Goal: Task Accomplishment & Management: Manage account settings

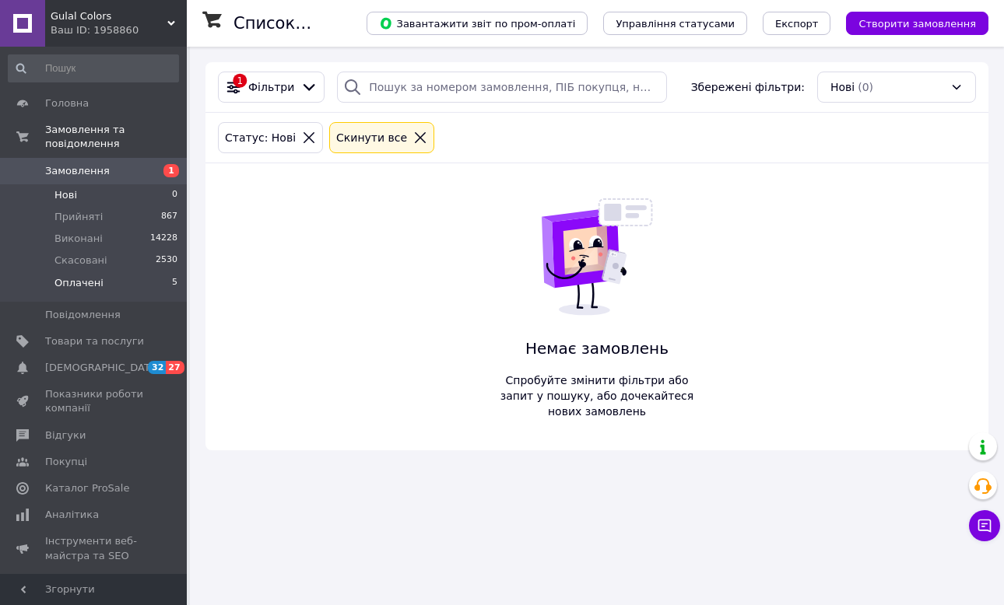
click at [93, 276] on span "Оплачені" at bounding box center [78, 283] width 49 height 14
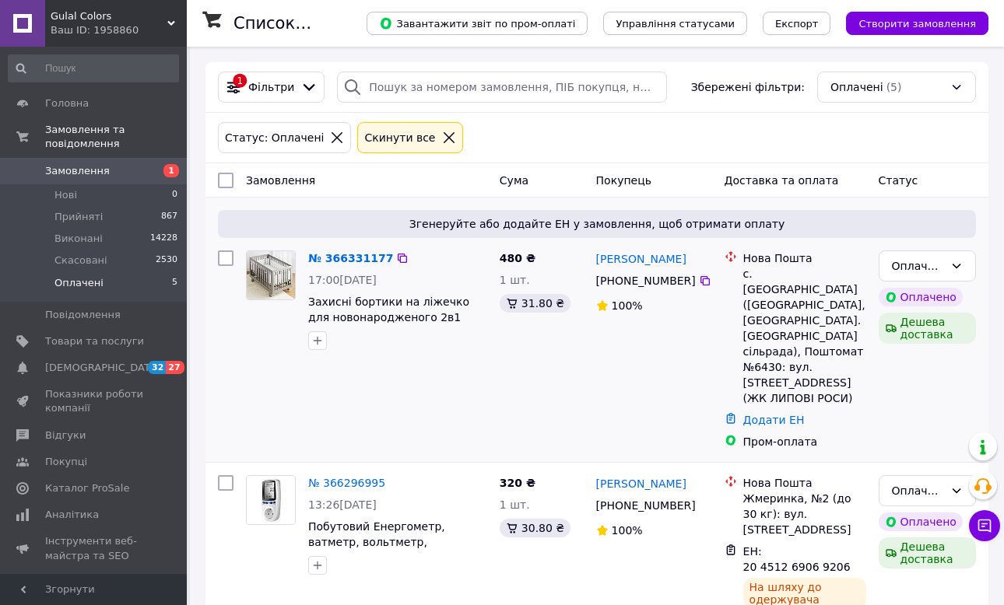
click at [667, 362] on div "[PERSON_NAME] [PHONE_NUMBER]%" at bounding box center [654, 350] width 128 height 212
click at [105, 184] on li "Нові 0" at bounding box center [93, 195] width 187 height 22
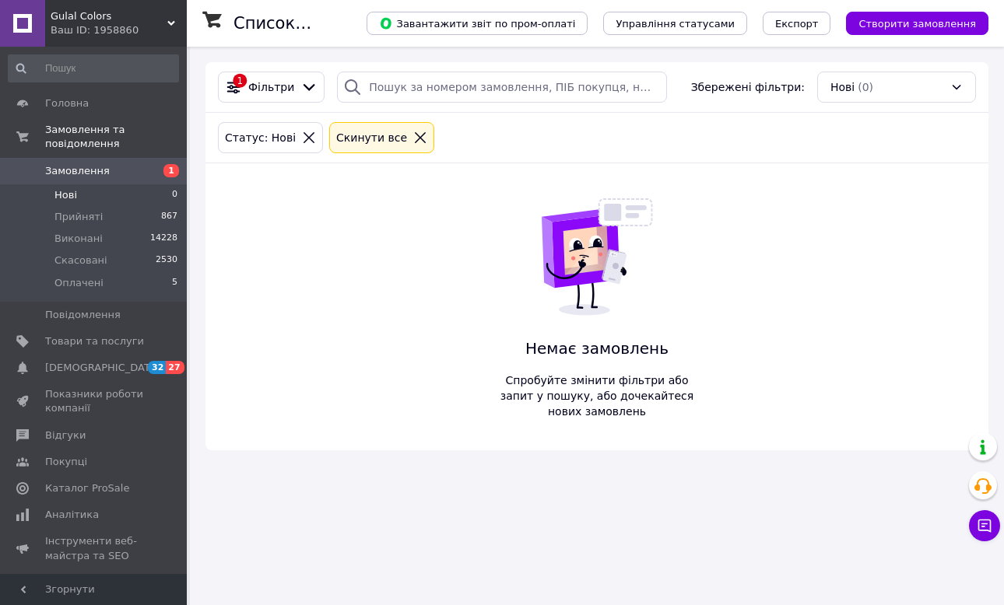
click at [633, 191] on div "Немає замовлень Спробуйте змінити фільтри або запит у пошуку, або дочекайтеся н…" at bounding box center [596, 306] width 205 height 287
click at [107, 272] on li "Оплачені 5" at bounding box center [93, 287] width 187 height 30
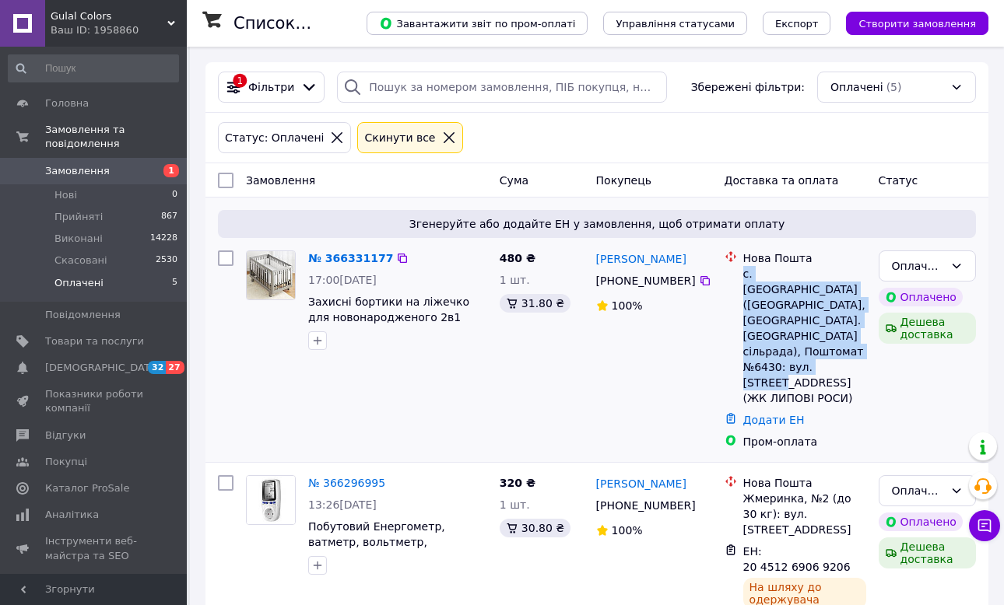
drag, startPoint x: 782, startPoint y: 351, endPoint x: 744, endPoint y: 276, distance: 83.5
click at [744, 276] on div "с. [GEOGRAPHIC_DATA] ([GEOGRAPHIC_DATA], [GEOGRAPHIC_DATA]. [GEOGRAPHIC_DATA] с…" at bounding box center [804, 336] width 123 height 140
copy div "с. [GEOGRAPHIC_DATA] ([GEOGRAPHIC_DATA], [GEOGRAPHIC_DATA]. [GEOGRAPHIC_DATA] с…"
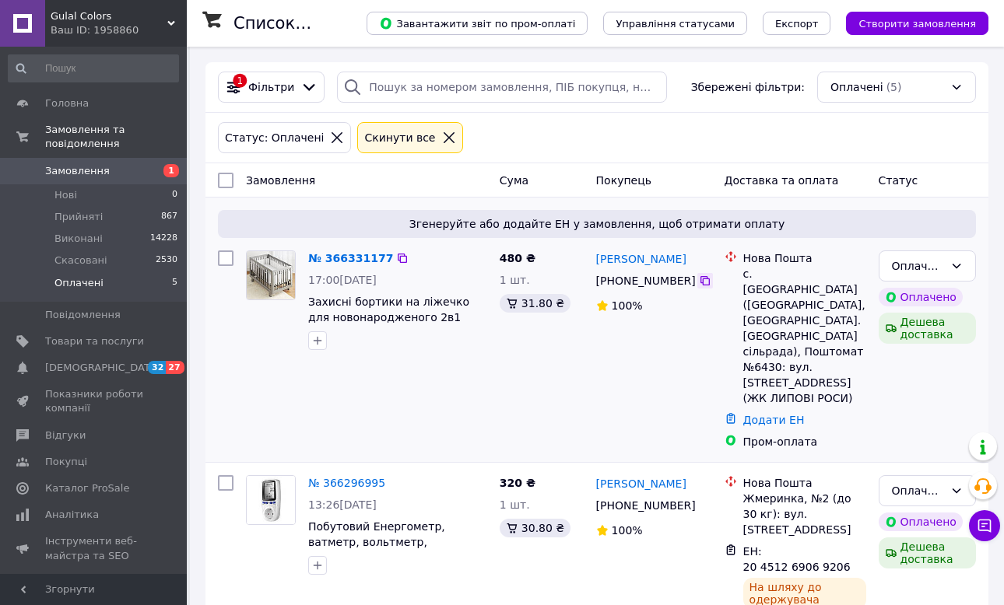
drag, startPoint x: 693, startPoint y: 279, endPoint x: 670, endPoint y: 258, distance: 31.4
click at [699, 279] on icon at bounding box center [705, 281] width 12 height 12
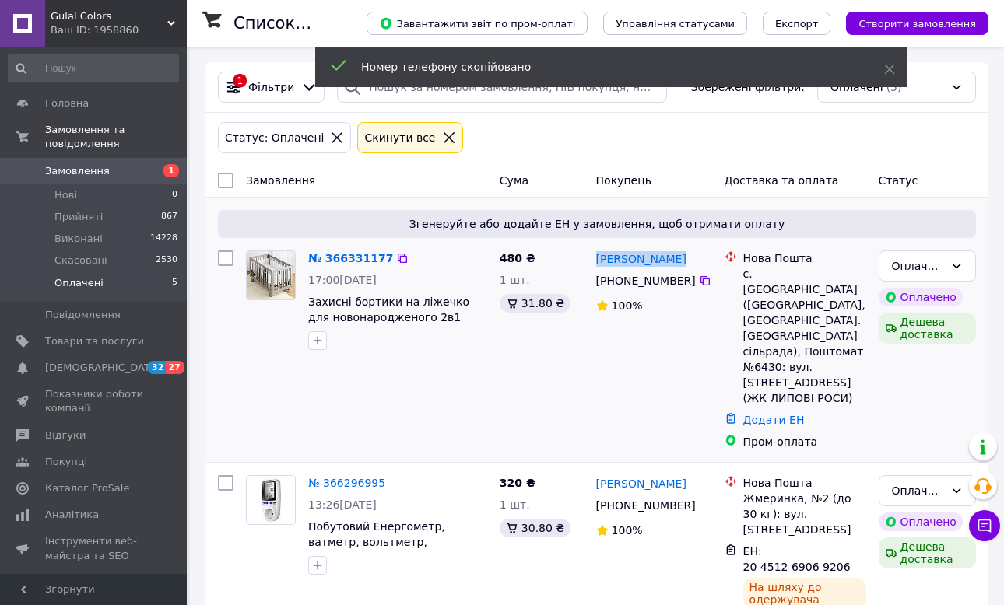
drag, startPoint x: 670, startPoint y: 258, endPoint x: 596, endPoint y: 266, distance: 74.3
click at [596, 266] on div "[PERSON_NAME]" at bounding box center [653, 258] width 119 height 19
copy link "[PERSON_NAME]"
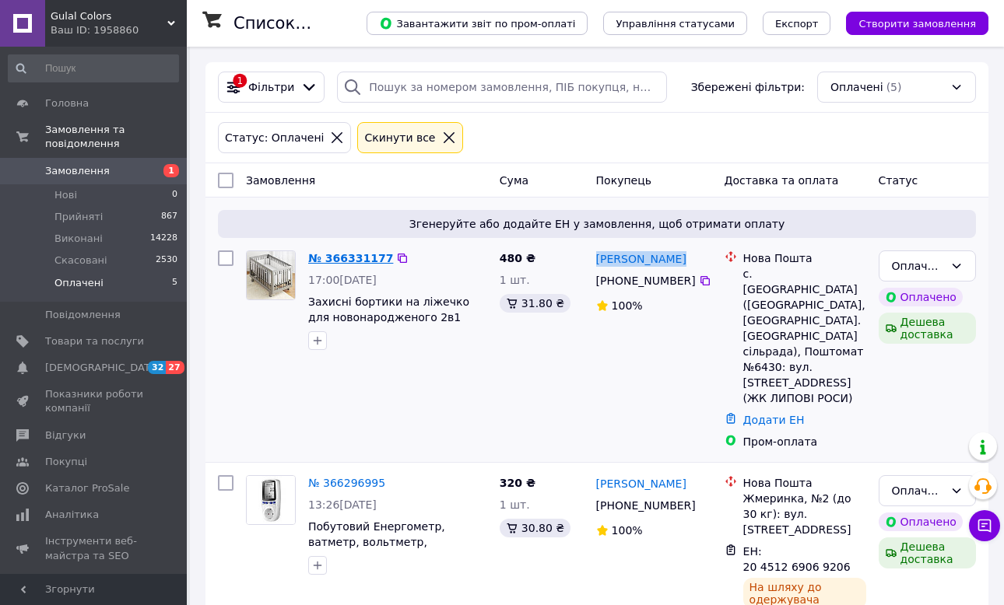
click at [364, 256] on link "№ 366331177" at bounding box center [350, 258] width 85 height 12
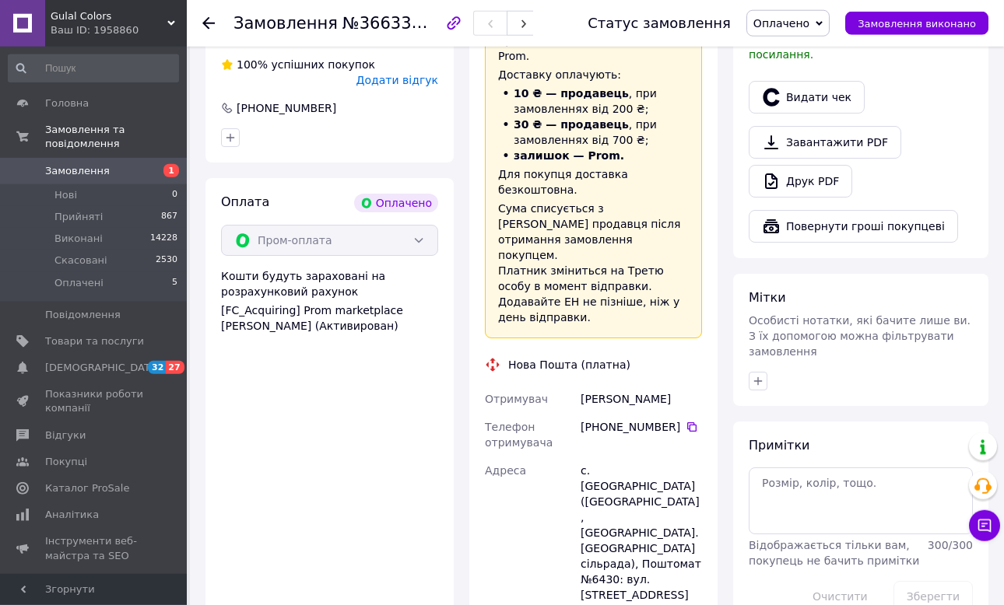
scroll to position [419, 0]
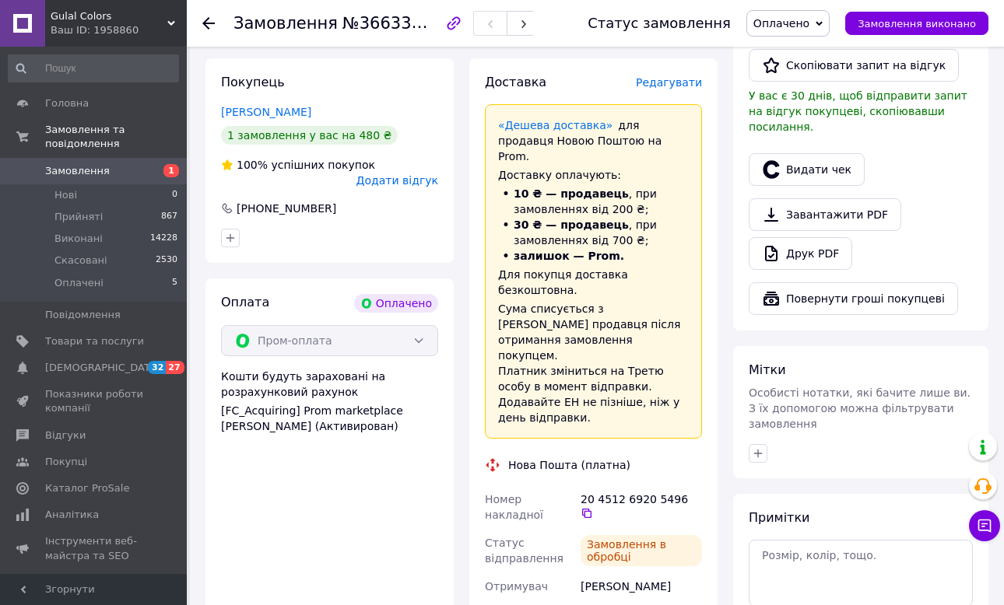
click at [593, 507] on icon at bounding box center [586, 513] width 12 height 12
click at [557, 457] on div "Нова Пошта (платна)" at bounding box center [569, 465] width 130 height 16
click at [89, 184] on li "Нові 0" at bounding box center [93, 195] width 187 height 22
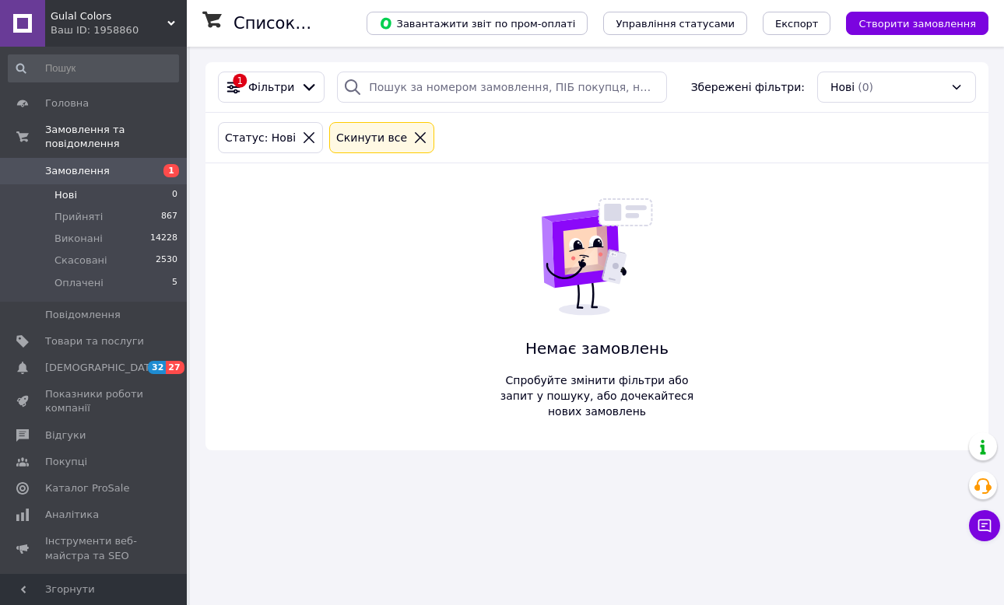
click at [776, 177] on div "1 Фільтри Збережені фільтри: Нові (0) Статус: Нові Cкинути все Немає замовлень …" at bounding box center [596, 256] width 783 height 388
click at [129, 272] on li "Оплачені 5" at bounding box center [93, 287] width 187 height 30
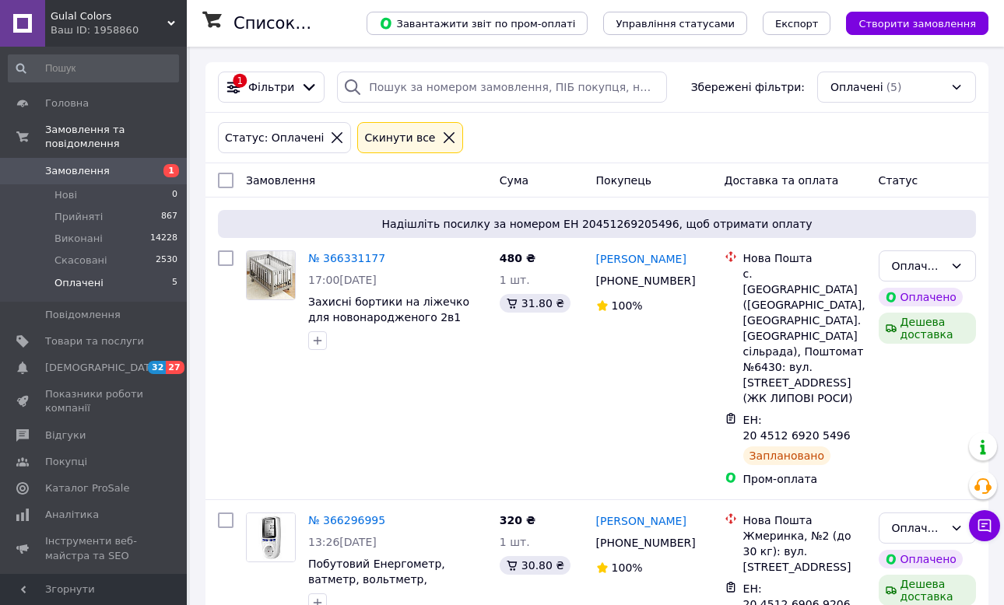
drag, startPoint x: 461, startPoint y: 373, endPoint x: 282, endPoint y: 128, distance: 302.3
click at [463, 371] on div "№ 366331177 17:00[DATE] Захисні бортики на ліжечко для новонародженого 2в1 захи…" at bounding box center [367, 368] width 254 height 249
click at [120, 186] on li "Нові 0" at bounding box center [93, 195] width 187 height 22
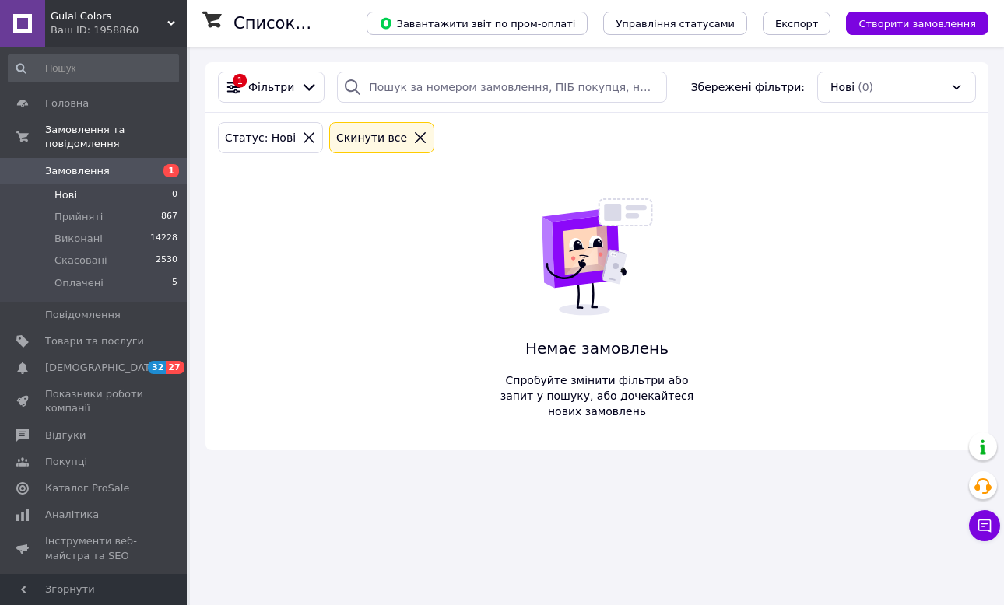
click at [704, 283] on div "1 Фільтри Збережені фільтри: Нові (0) Статус: Нові Cкинути все Немає замовлень …" at bounding box center [596, 256] width 783 height 388
click at [109, 272] on li "Оплачені 5" at bounding box center [93, 287] width 187 height 30
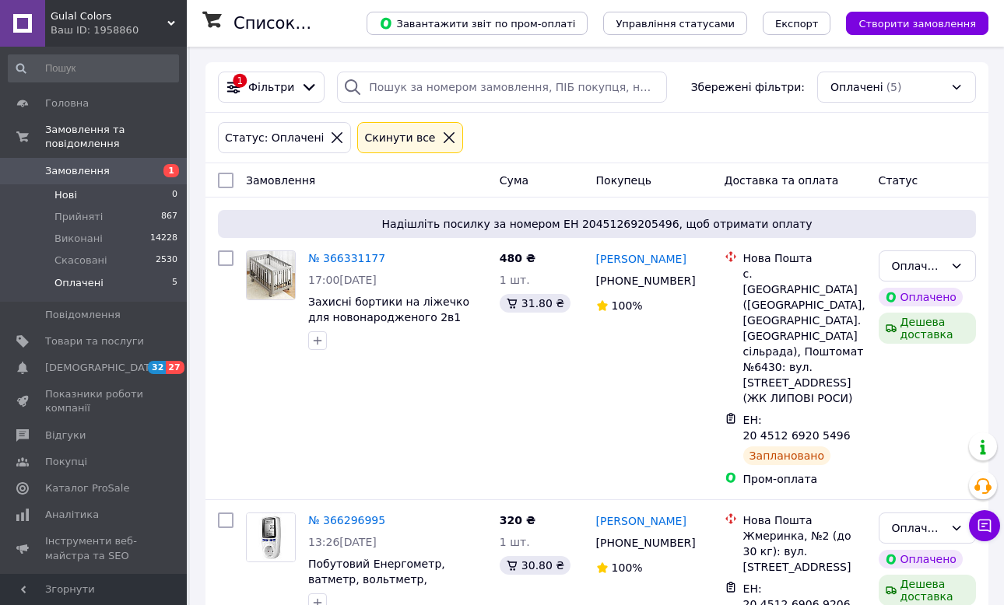
click at [94, 184] on li "Нові 0" at bounding box center [93, 195] width 187 height 22
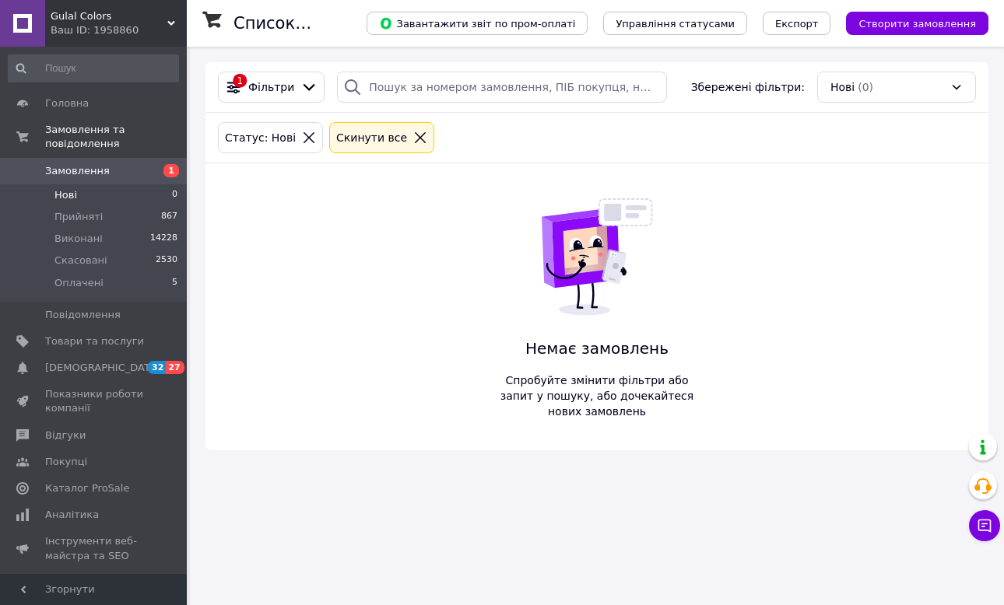
click at [443, 407] on div "1 Фільтри Збережені фільтри: Нові (0) Статус: Нові Cкинути все Немає замовлень …" at bounding box center [596, 256] width 783 height 388
click at [733, 138] on div "Статус: Нові Cкинути все" at bounding box center [597, 137] width 764 height 37
